Goal: Task Accomplishment & Management: Use online tool/utility

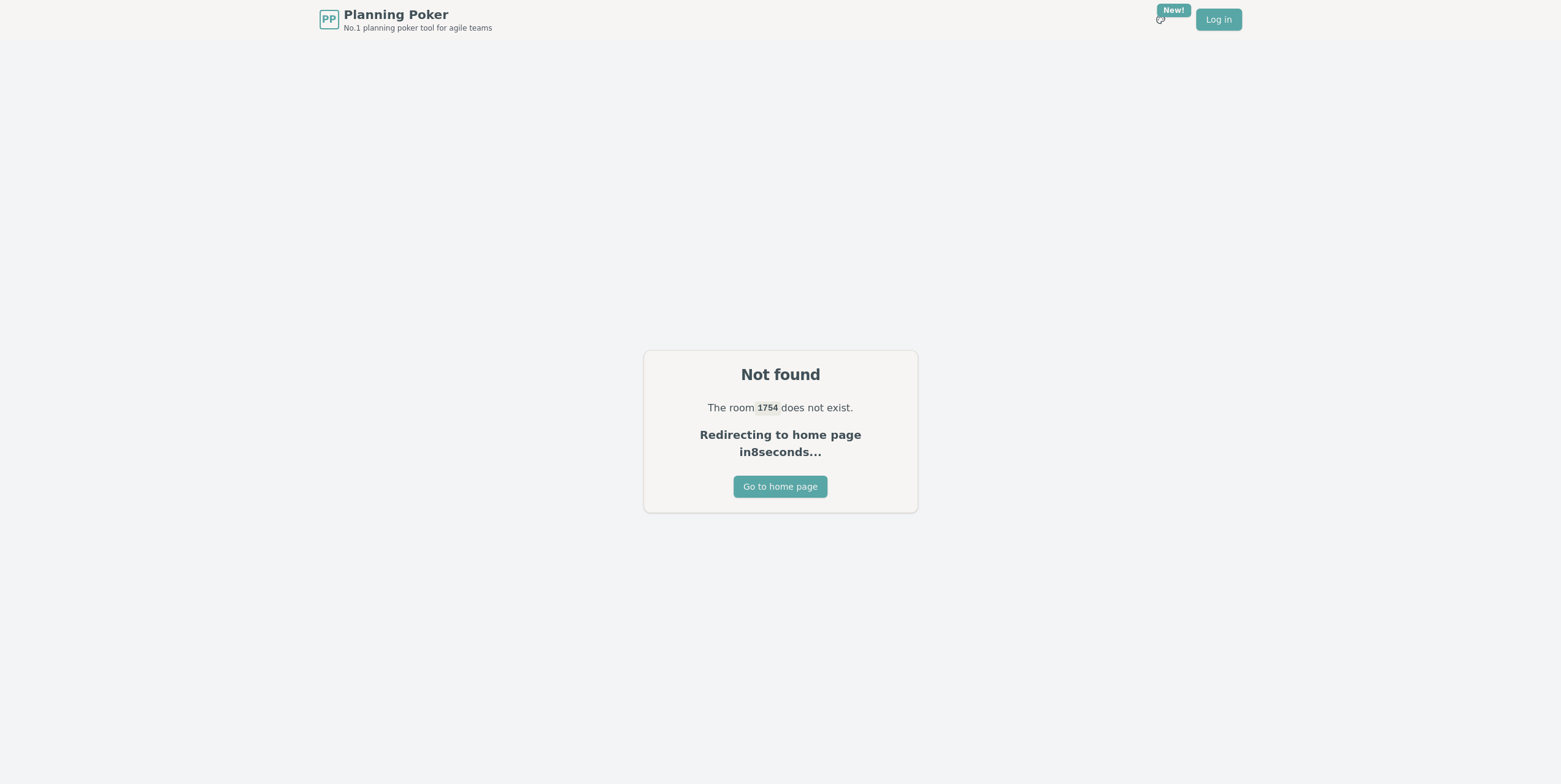
click at [827, 481] on div "Go to home page" at bounding box center [780, 494] width 274 height 37
click at [812, 478] on button "Go to home page" at bounding box center [780, 487] width 94 height 22
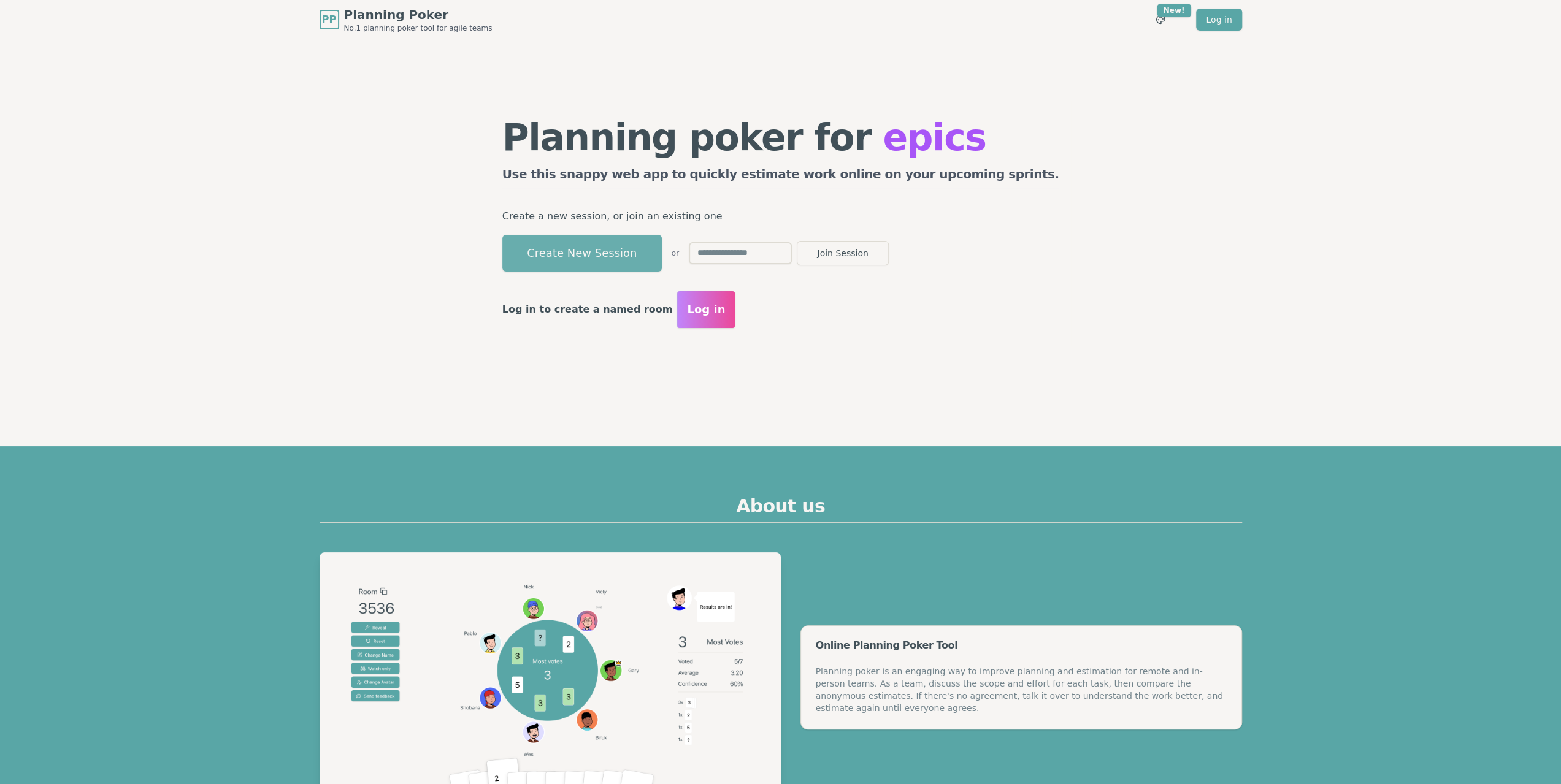
click at [644, 263] on button "Create New Session" at bounding box center [582, 253] width 160 height 37
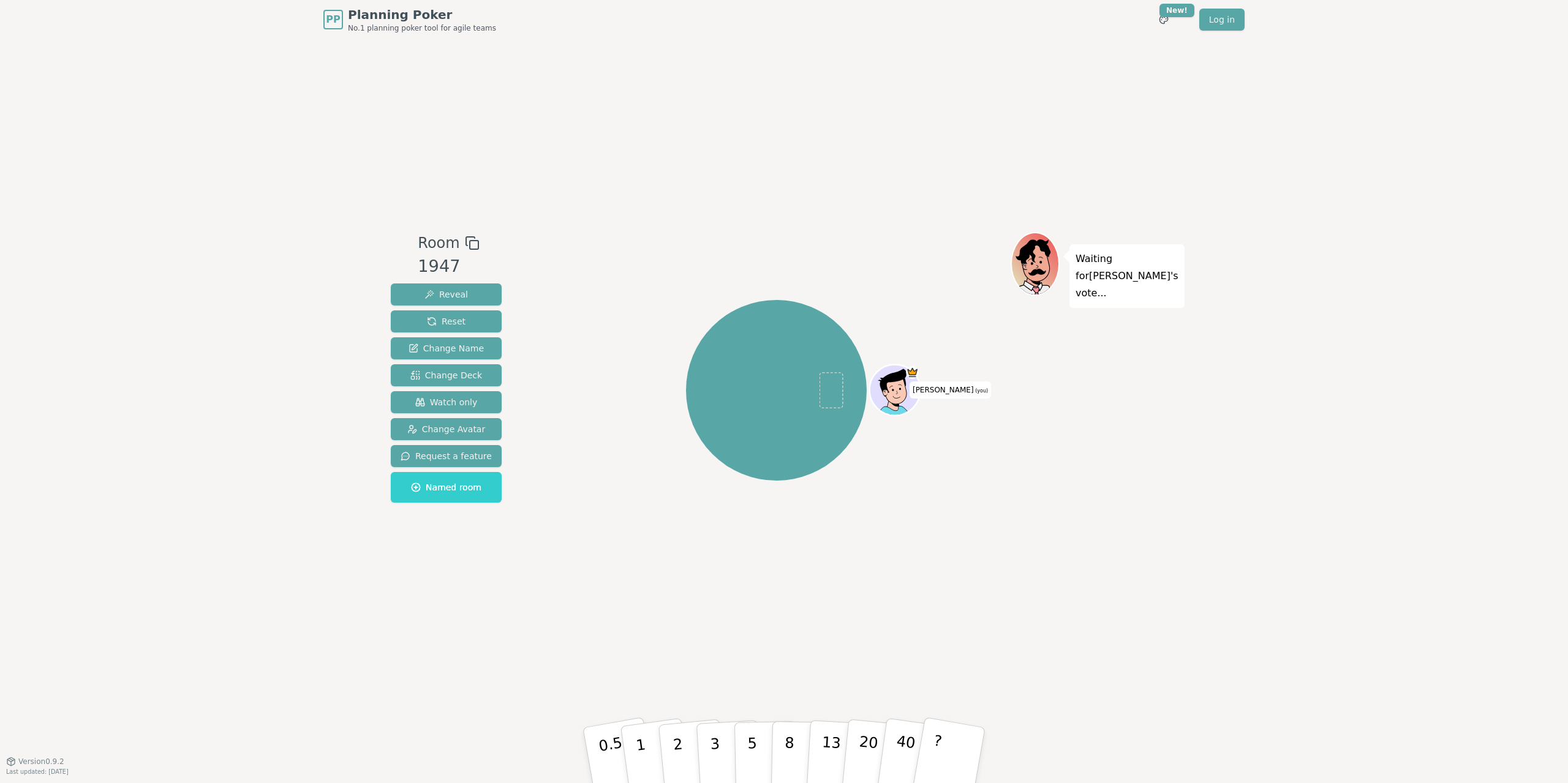
click at [456, 270] on div "1947" at bounding box center [448, 267] width 62 height 25
click at [445, 270] on div "1947" at bounding box center [448, 267] width 62 height 25
click at [472, 402] on button "Watch only" at bounding box center [446, 402] width 111 height 22
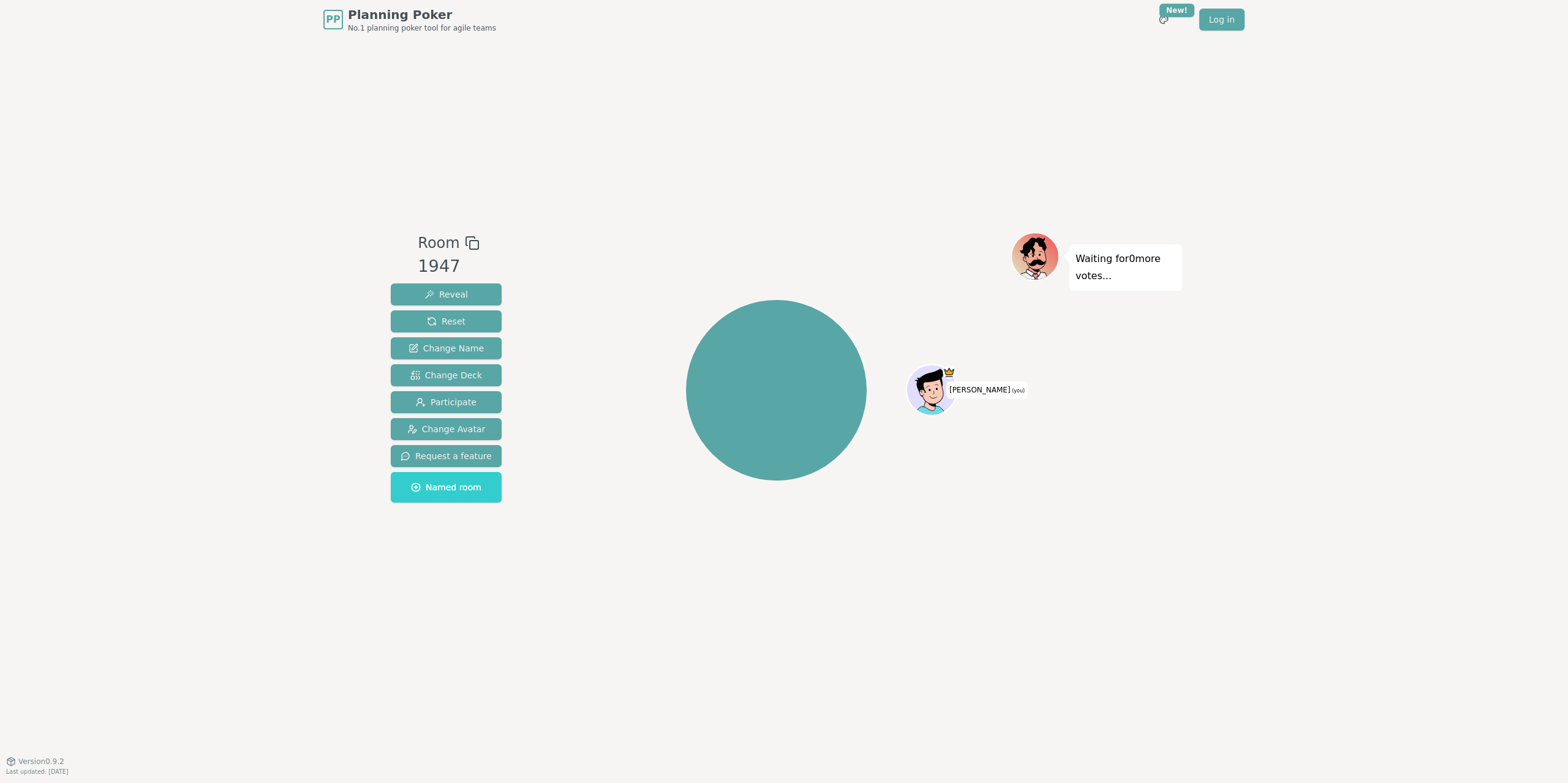
click at [442, 274] on div "1947" at bounding box center [448, 267] width 62 height 25
